Goal: Navigation & Orientation: Find specific page/section

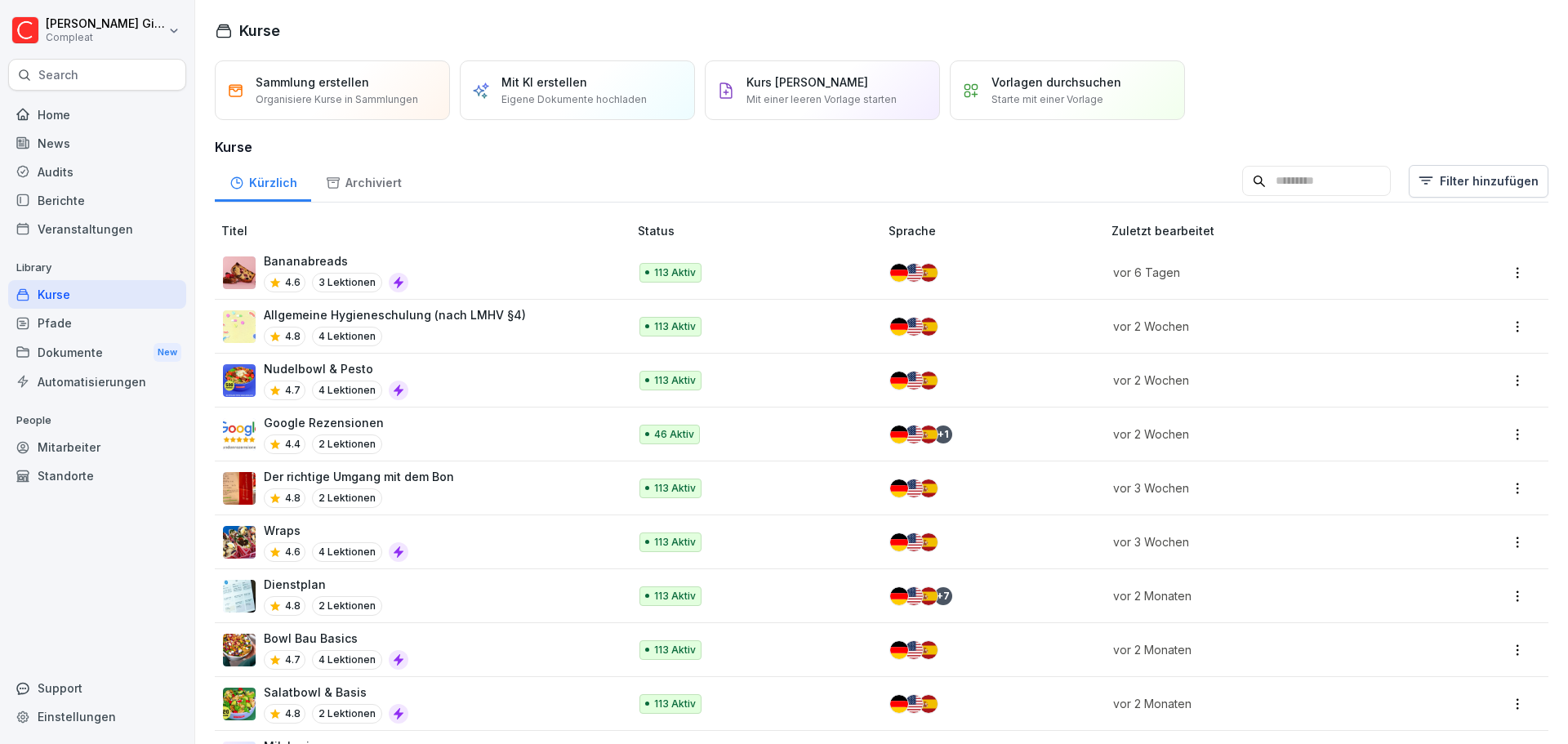
click at [147, 310] on div "Pfade" at bounding box center [97, 323] width 178 height 29
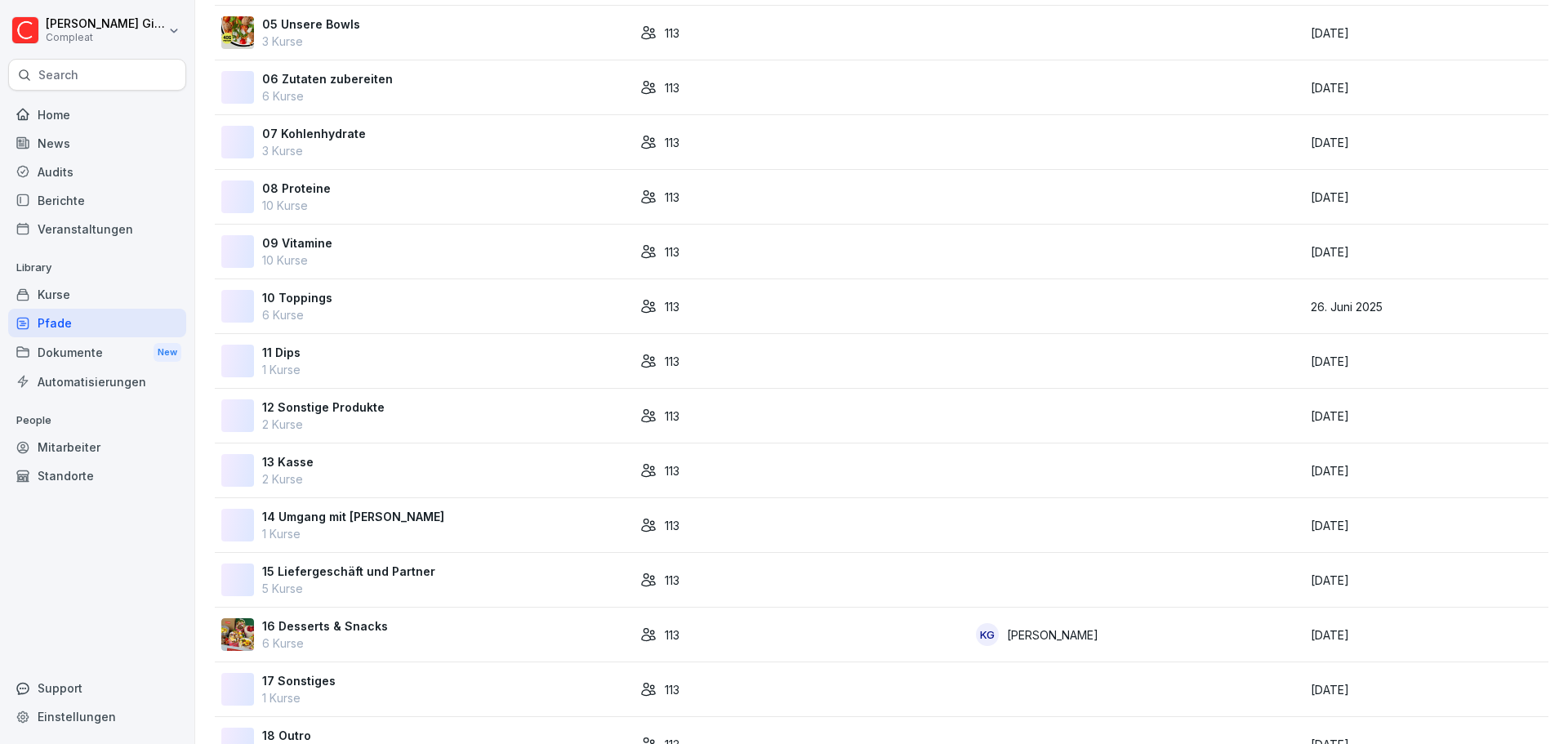
scroll to position [461, 0]
